Goal: Task Accomplishment & Management: Manage account settings

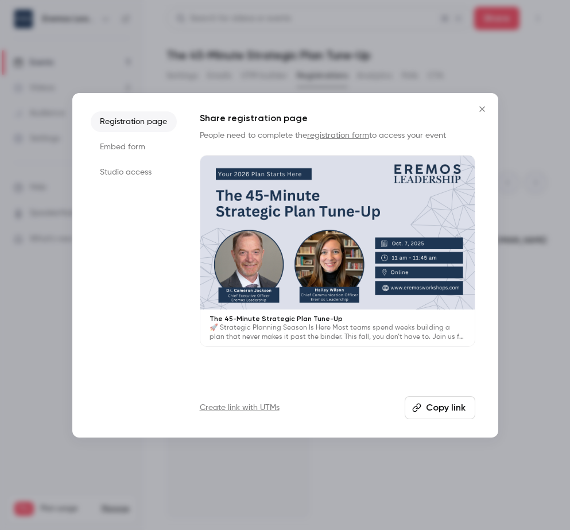
click at [481, 113] on button "Close" at bounding box center [481, 109] width 23 height 23
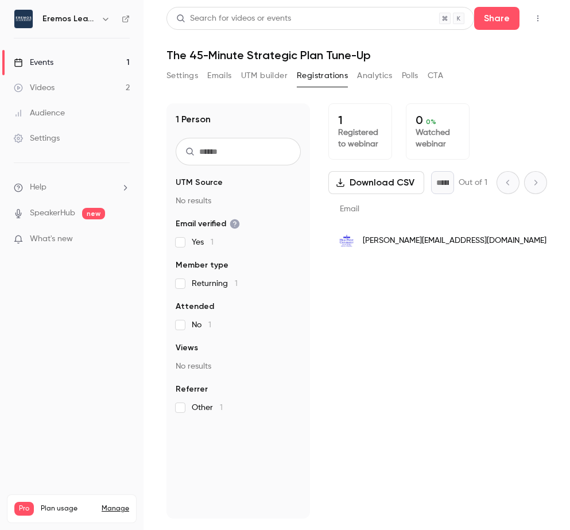
click at [112, 504] on link "Manage" at bounding box center [116, 508] width 28 height 9
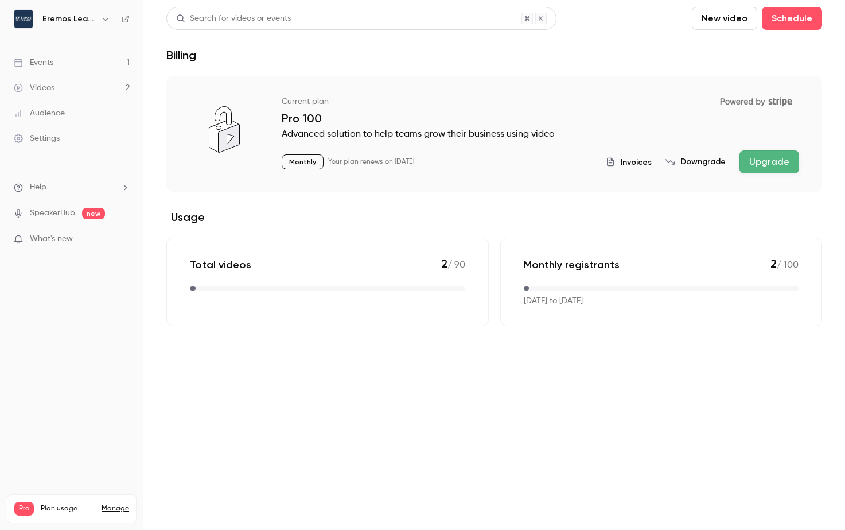
click at [118, 504] on link "Manage" at bounding box center [116, 508] width 28 height 9
click at [119, 504] on link "Manage" at bounding box center [116, 508] width 28 height 9
click at [22, 515] on p "Videos" at bounding box center [25, 520] width 22 height 10
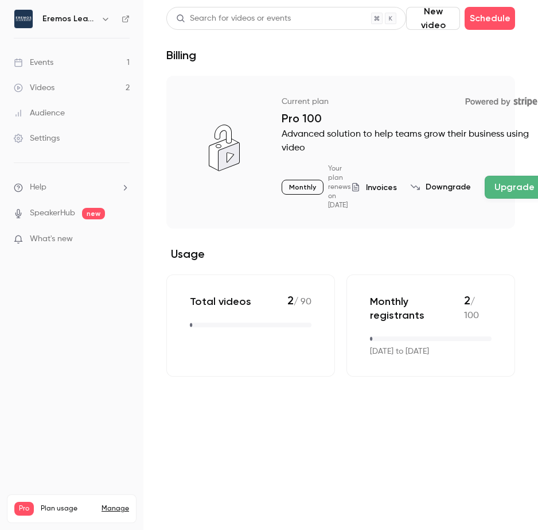
click at [450, 184] on button "Downgrade" at bounding box center [441, 186] width 60 height 11
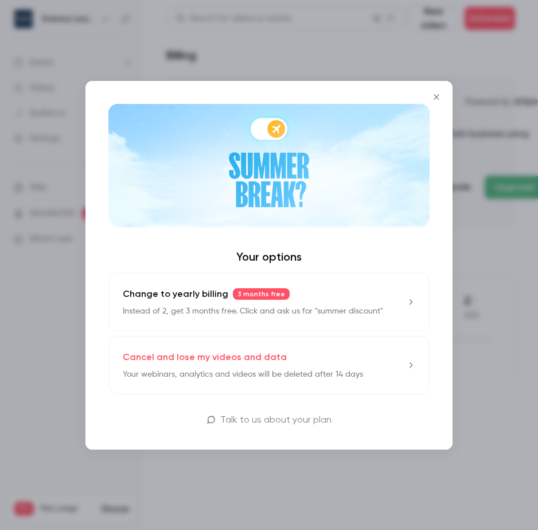
click at [268, 134] on img at bounding box center [268, 165] width 321 height 123
click at [437, 100] on icon "Close" at bounding box center [437, 96] width 14 height 9
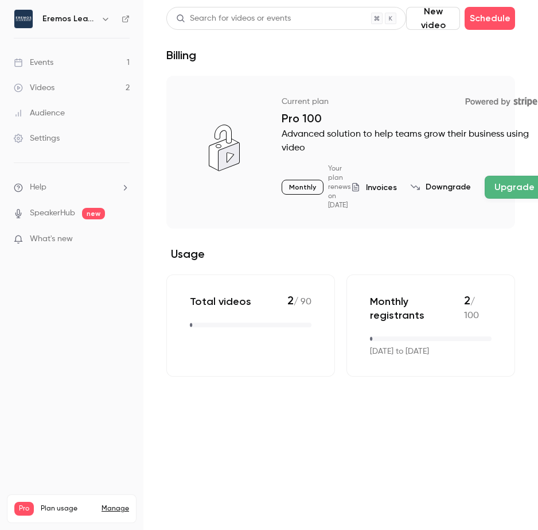
click at [99, 94] on link "Videos 2" at bounding box center [71, 87] width 143 height 25
